Goal: Find specific page/section: Find specific page/section

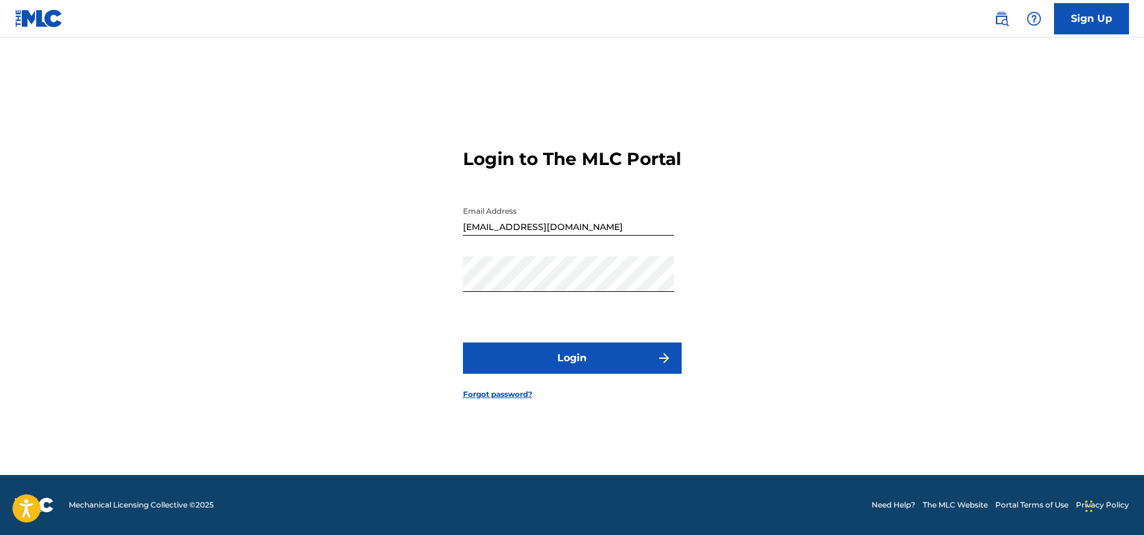
click at [593, 362] on button "Login" at bounding box center [572, 357] width 219 height 31
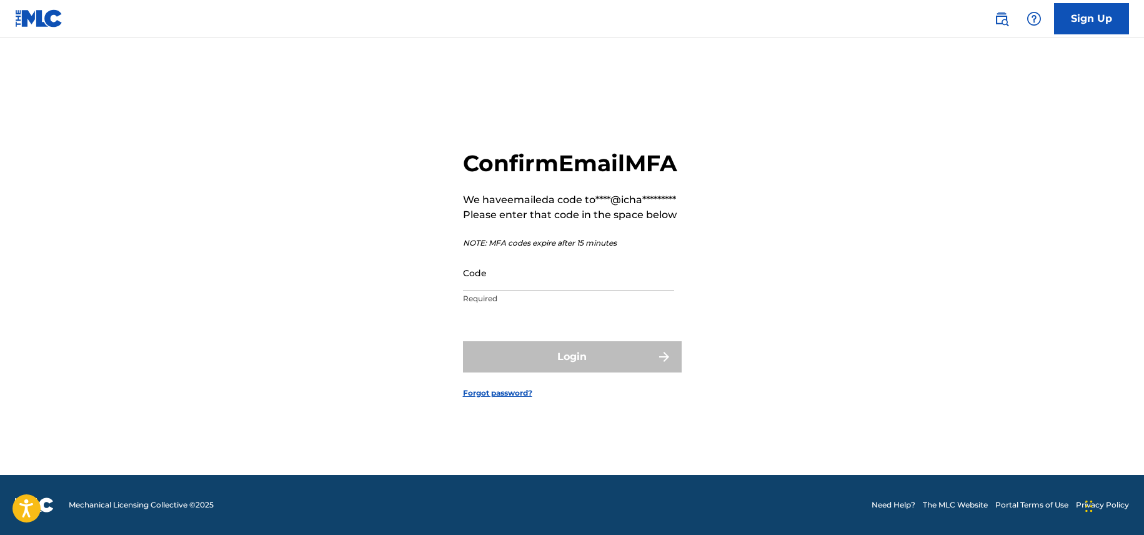
click at [487, 291] on input "Code" at bounding box center [568, 273] width 211 height 36
paste input "497117"
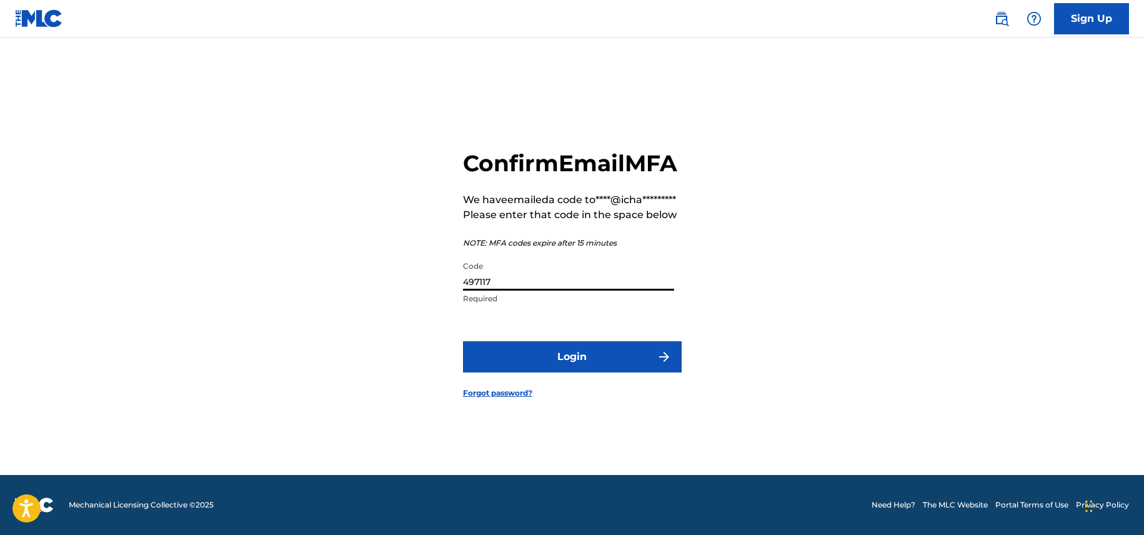
type input "497117"
click at [565, 372] on button "Login" at bounding box center [572, 356] width 219 height 31
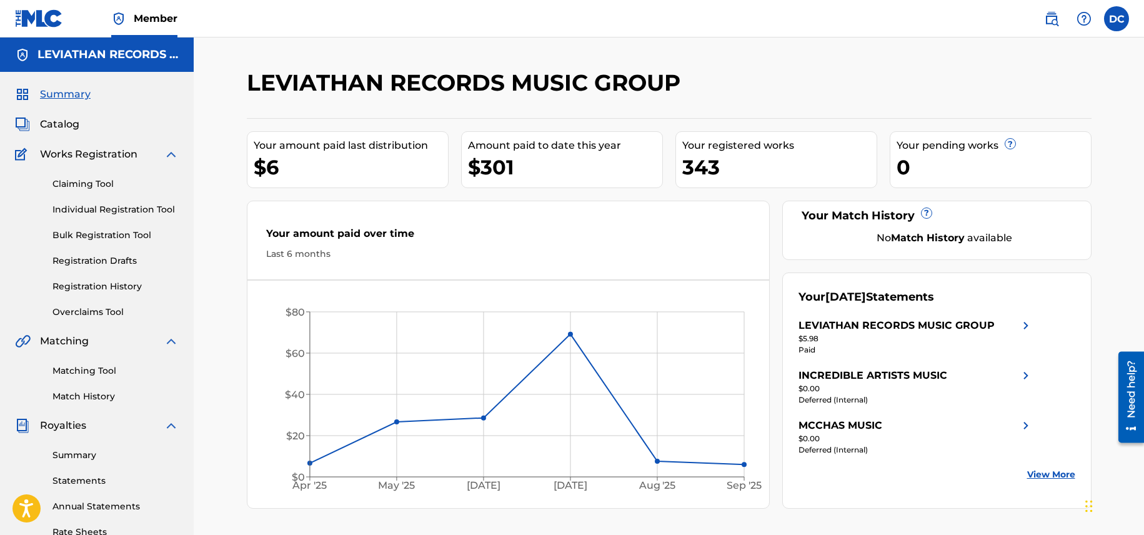
click at [62, 124] on span "Catalog" at bounding box center [59, 124] width 39 height 15
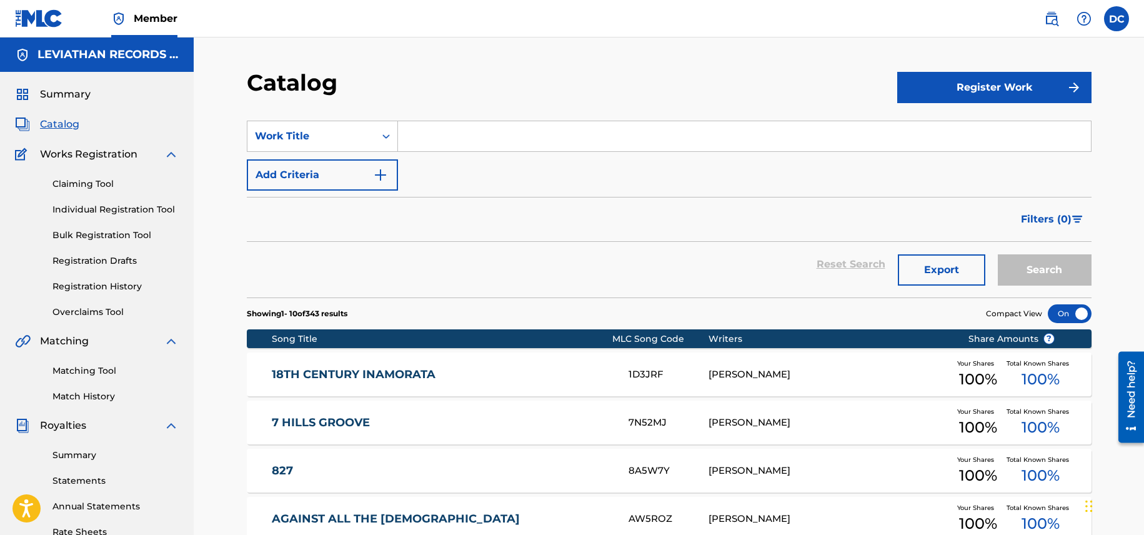
click at [356, 28] on nav "Member DC DC [PERSON_NAME] [EMAIL_ADDRESS][DOMAIN_NAME] Notification Preference…" at bounding box center [572, 18] width 1144 height 37
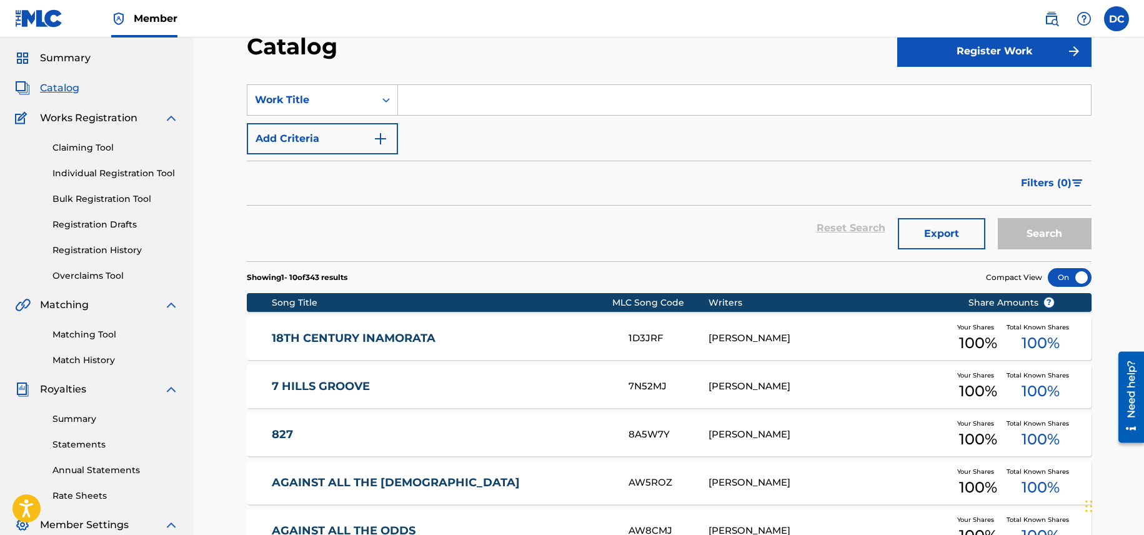
scroll to position [49, 0]
